Goal: Information Seeking & Learning: Learn about a topic

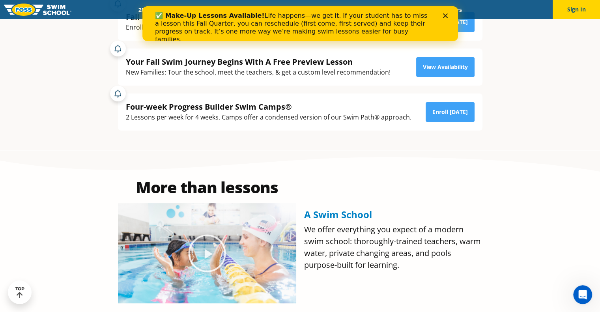
scroll to position [235, 0]
click at [444, 13] on icon "Close" at bounding box center [444, 15] width 5 height 5
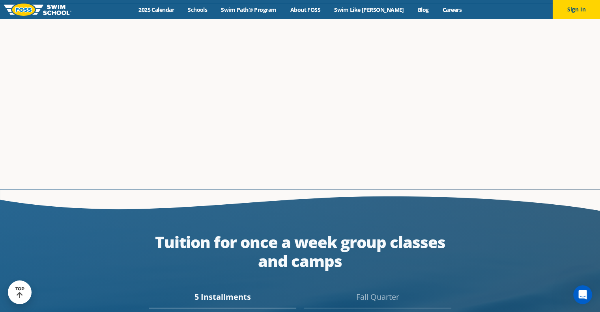
scroll to position [1346, 0]
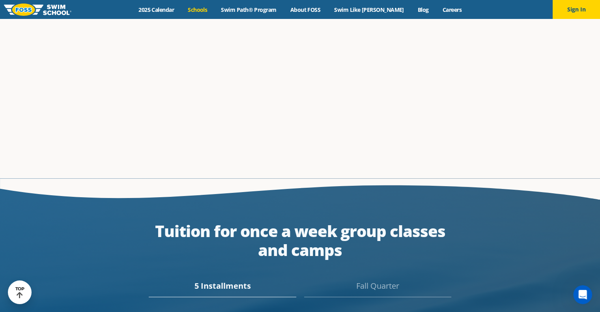
click at [210, 9] on link "Schools" at bounding box center [197, 9] width 33 height 7
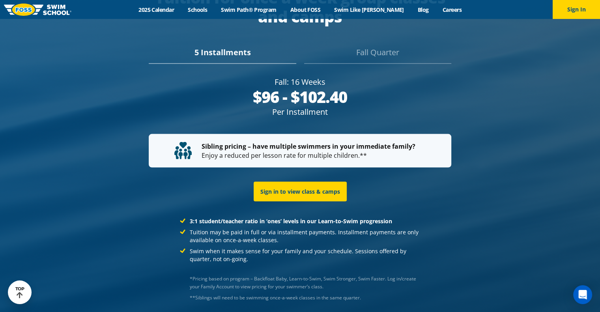
scroll to position [1579, 0]
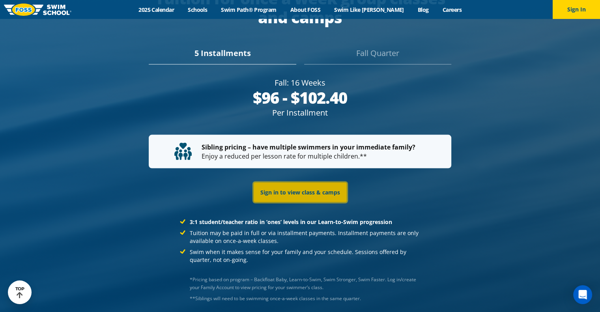
click at [303, 183] on link "Sign in to view class & camps" at bounding box center [299, 193] width 93 height 20
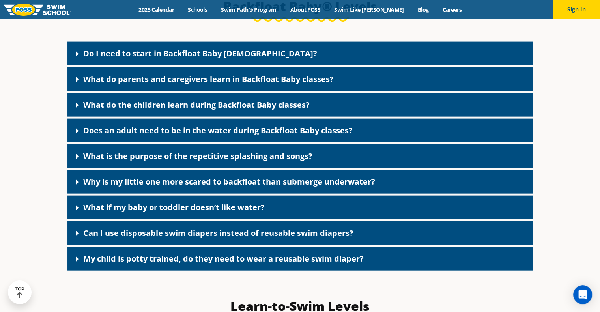
scroll to position [1710, 0]
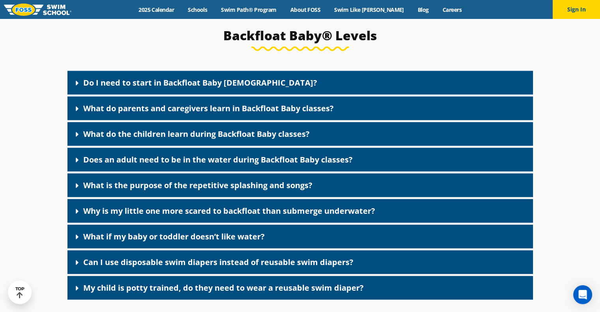
click at [193, 88] on link "Do I need to start in Backfloat Baby 1?" at bounding box center [200, 82] width 234 height 11
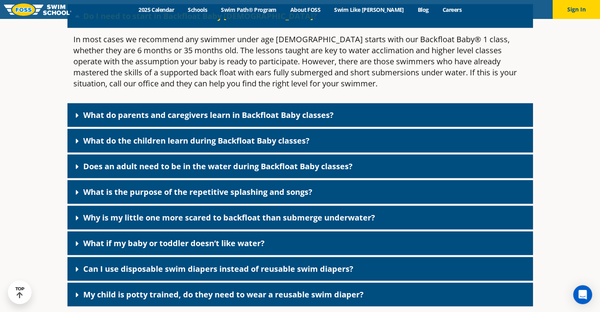
scroll to position [1778, 0]
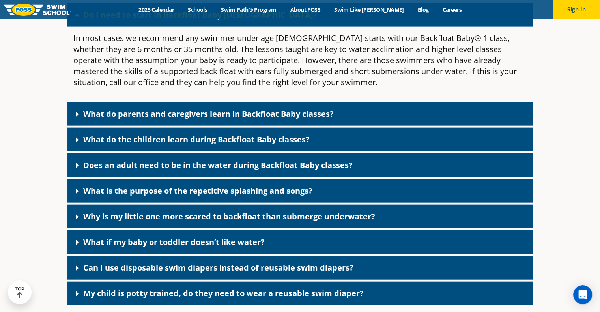
click at [263, 119] on link "What do parents and caregivers learn in Backfloat Baby classes?" at bounding box center [208, 113] width 250 height 11
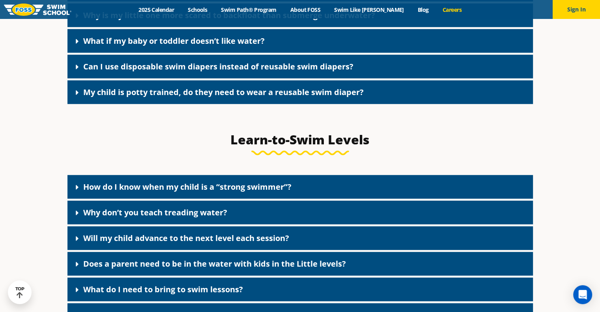
scroll to position [2064, 0]
